Goal: Transaction & Acquisition: Purchase product/service

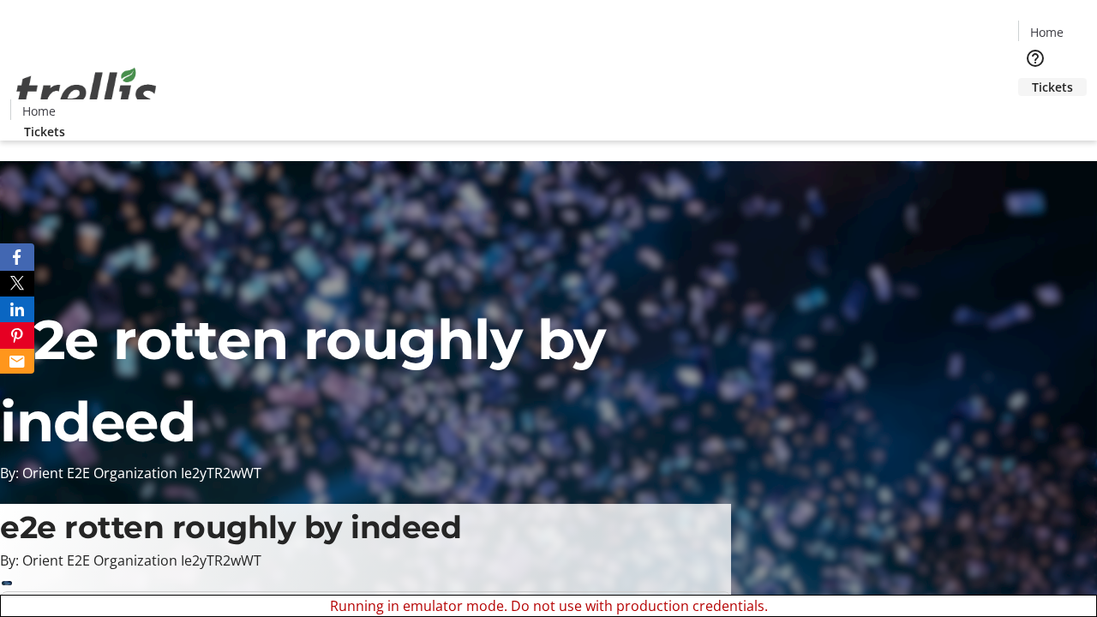
click at [1032, 78] on span "Tickets" at bounding box center [1052, 87] width 41 height 18
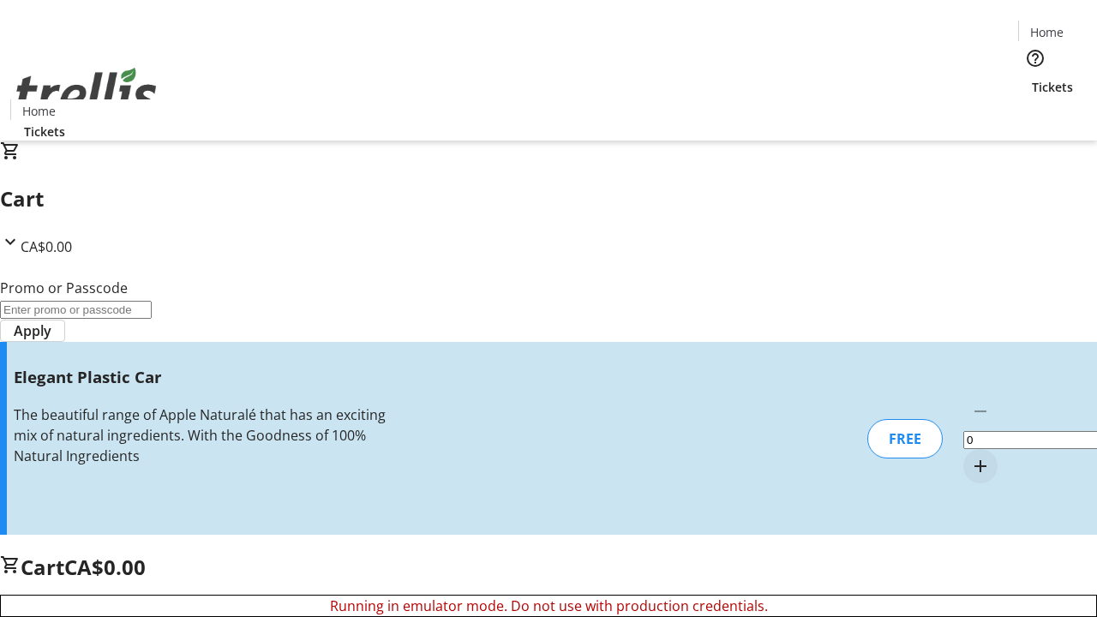
click at [970, 456] on mat-icon "Increment by one" at bounding box center [980, 466] width 21 height 21
type input "1"
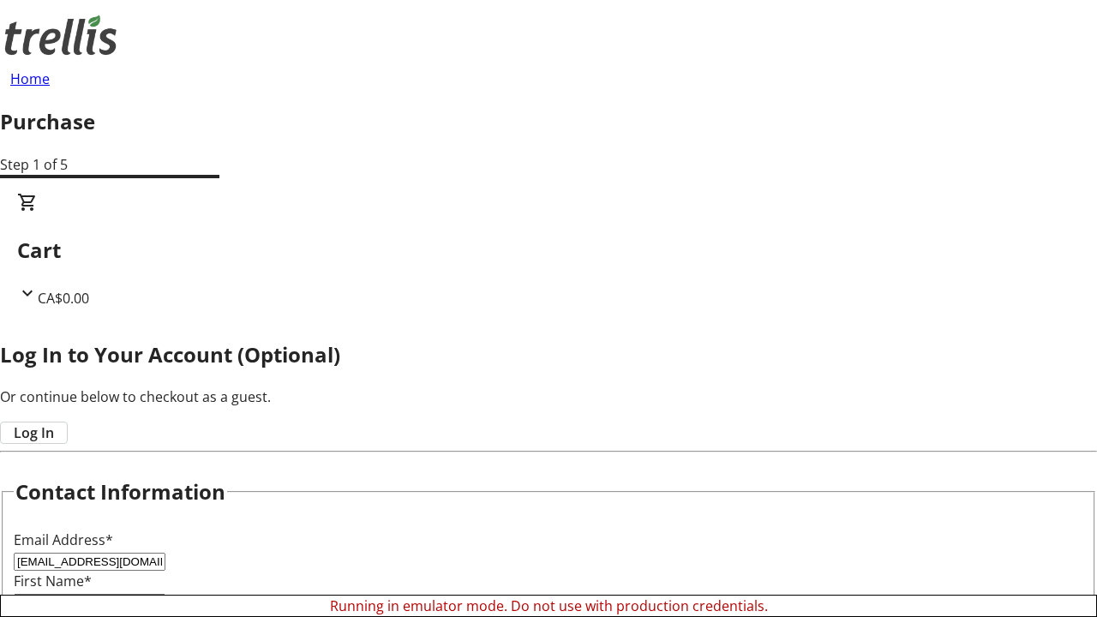
type input "[EMAIL_ADDRESS][DOMAIN_NAME]"
type input "[PERSON_NAME]"
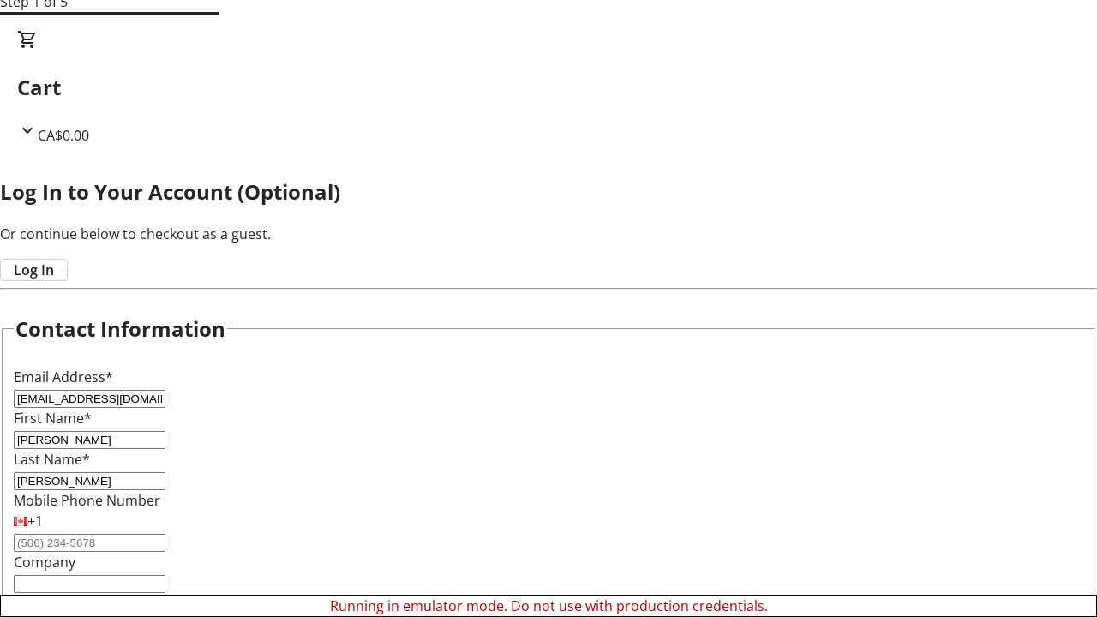
type input "[PERSON_NAME]"
